Goal: Information Seeking & Learning: Learn about a topic

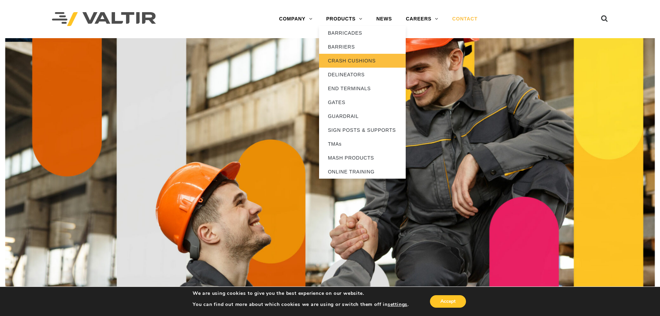
click at [345, 61] on link "CRASH CUSHIONS" at bounding box center [362, 61] width 87 height 14
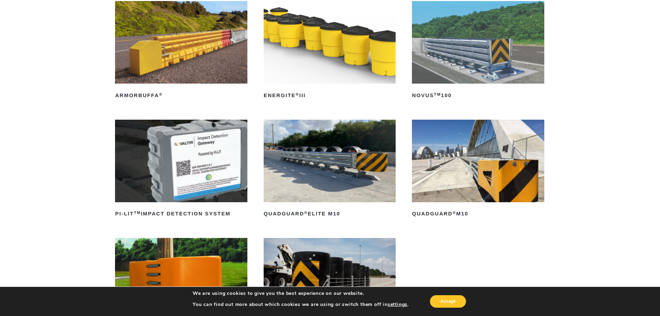
scroll to position [69, 0]
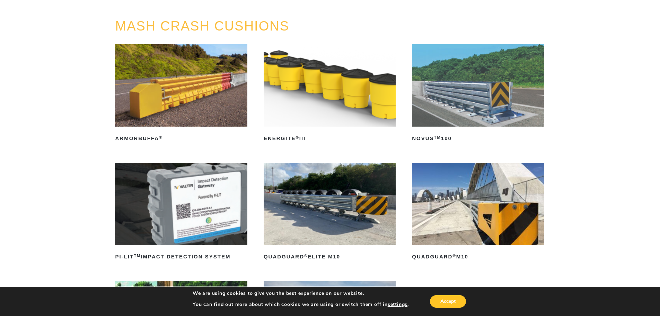
click at [455, 99] on img at bounding box center [478, 85] width 132 height 83
click at [303, 213] on img at bounding box center [330, 204] width 132 height 83
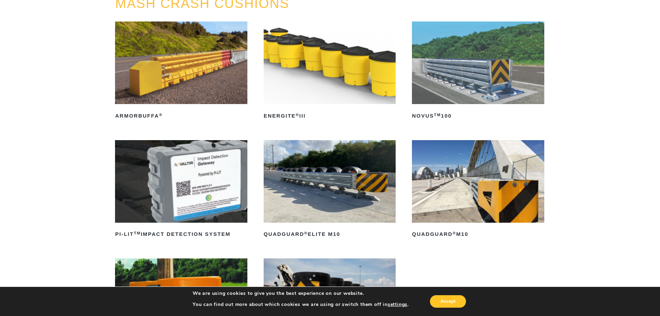
scroll to position [104, 0]
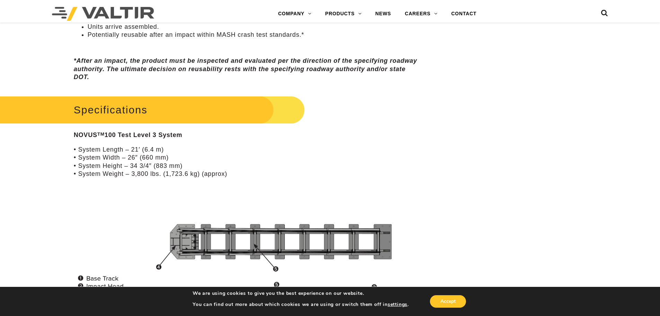
scroll to position [485, 0]
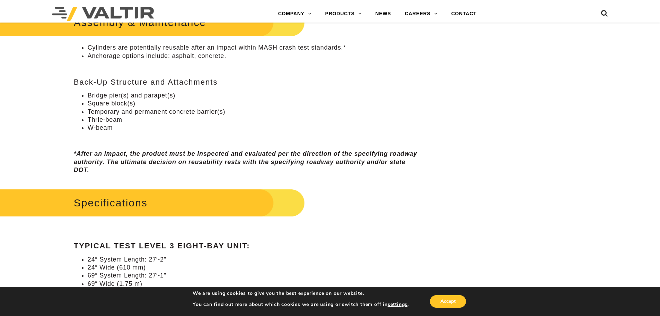
scroll to position [555, 0]
